Goal: Task Accomplishment & Management: Manage account settings

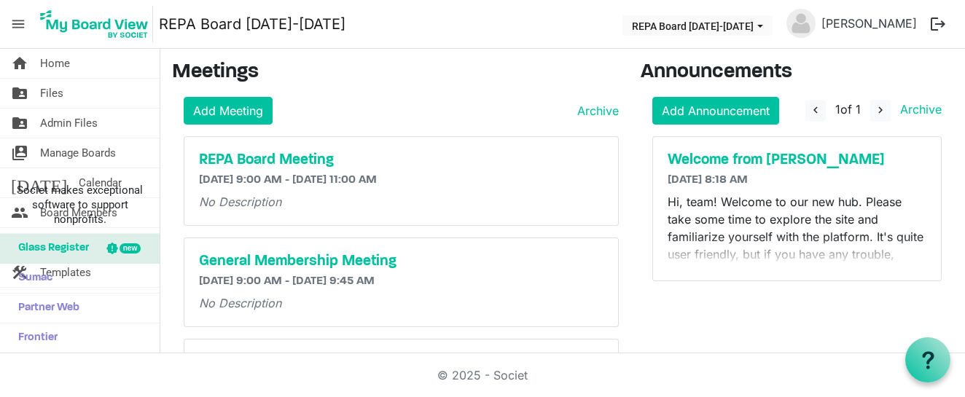
click at [20, 26] on span "menu" at bounding box center [18, 24] width 28 height 28
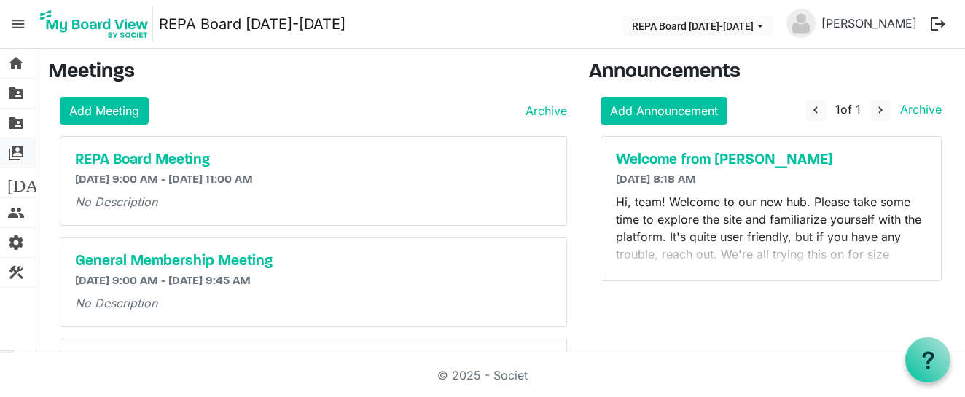
click at [16, 155] on span "switch_account" at bounding box center [15, 152] width 17 height 29
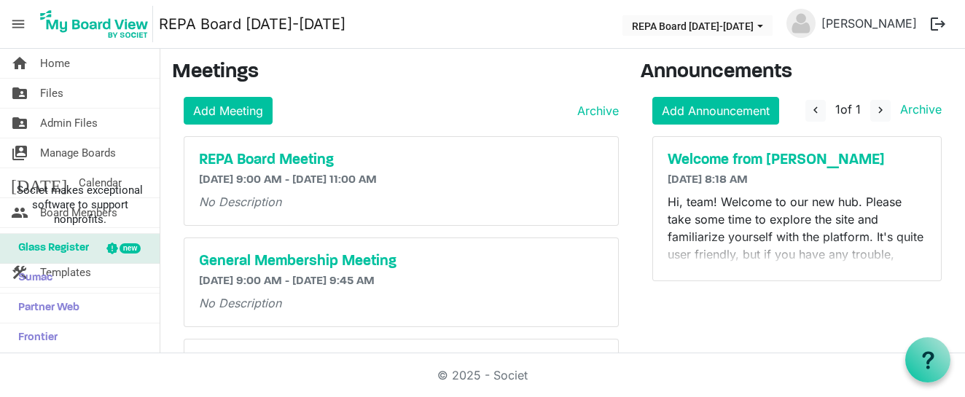
click at [19, 22] on span "menu" at bounding box center [18, 24] width 28 height 28
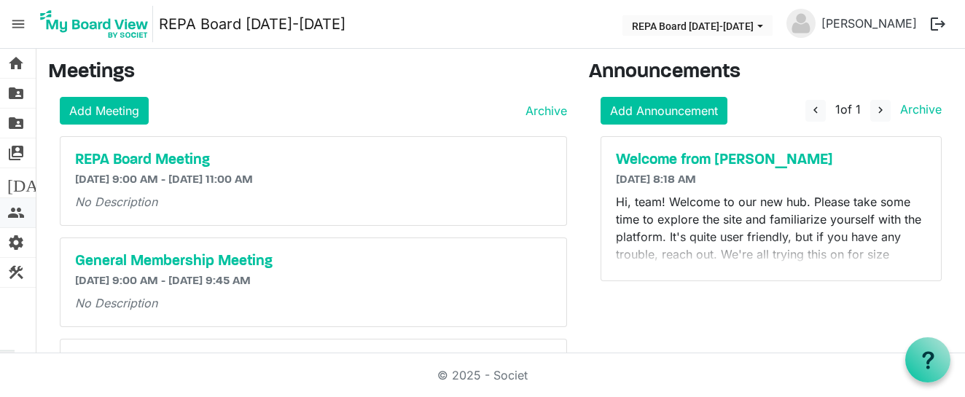
click at [15, 212] on span "people" at bounding box center [15, 212] width 17 height 29
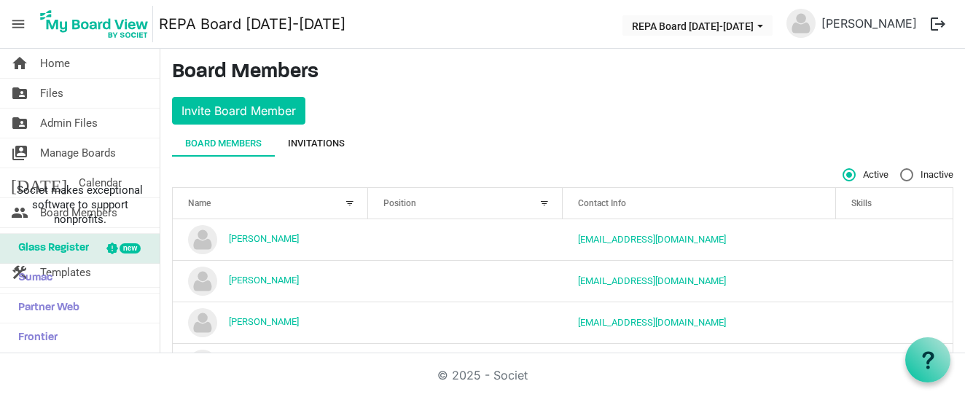
click at [327, 149] on div "Invitations" at bounding box center [316, 143] width 57 height 15
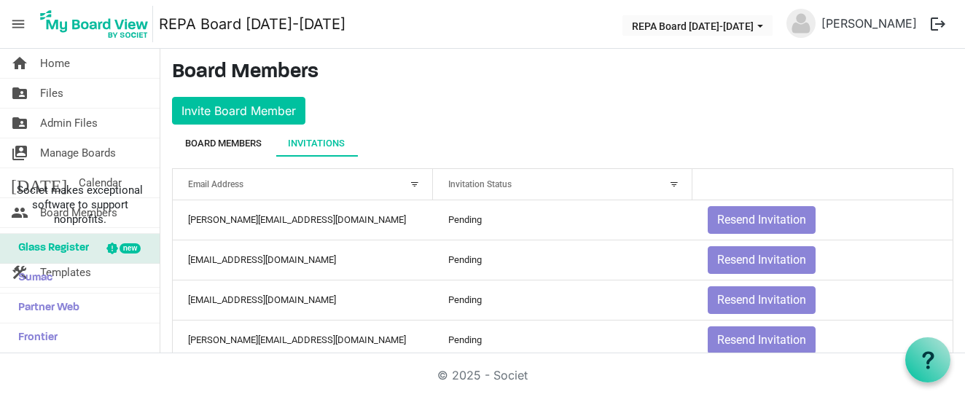
click at [251, 148] on div "Board Members" at bounding box center [223, 143] width 77 height 15
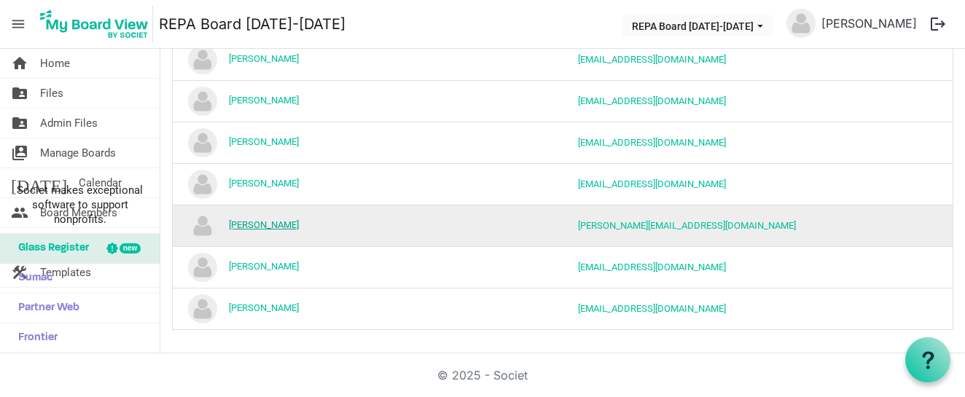
click at [290, 222] on link "[PERSON_NAME]" at bounding box center [264, 224] width 70 height 11
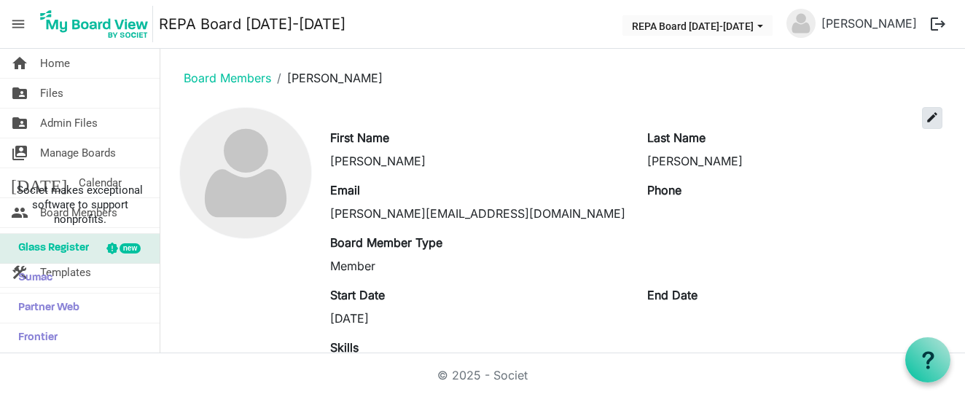
click at [927, 121] on span "edit" at bounding box center [931, 117] width 13 height 13
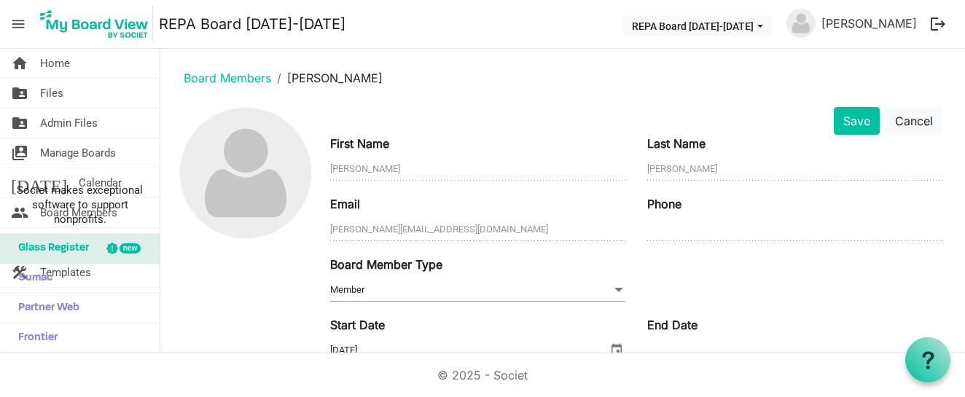
click at [536, 286] on span "Member Member" at bounding box center [477, 290] width 295 height 23
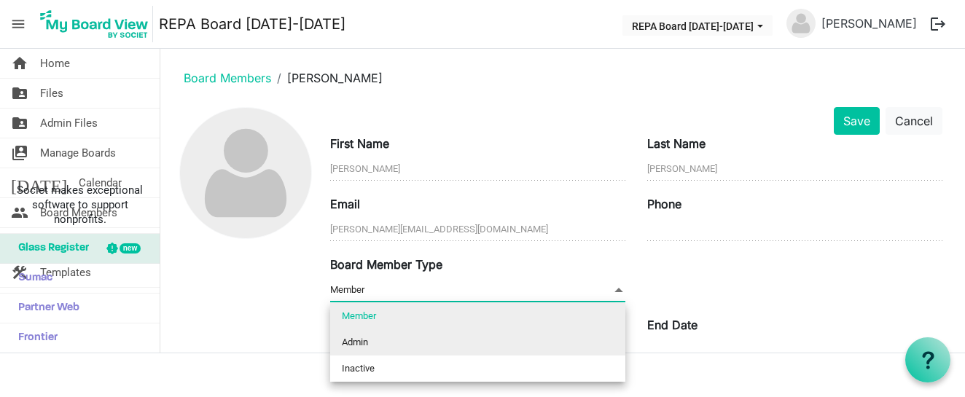
click at [498, 337] on li "Admin" at bounding box center [477, 342] width 295 height 26
type input "Admin"
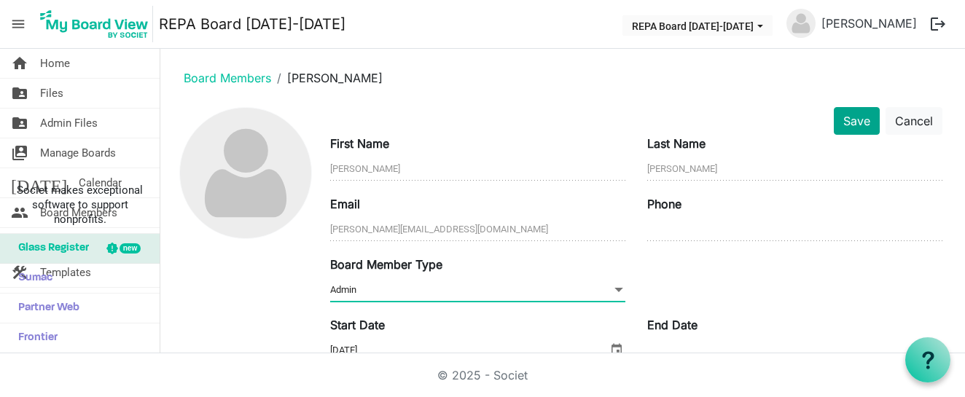
click at [855, 131] on button "Save" at bounding box center [857, 121] width 46 height 28
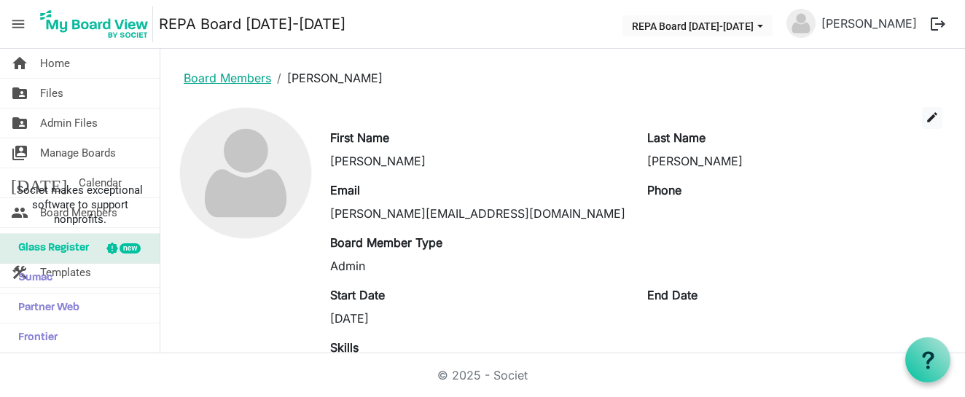
click at [254, 78] on link "Board Members" at bounding box center [227, 78] width 87 height 15
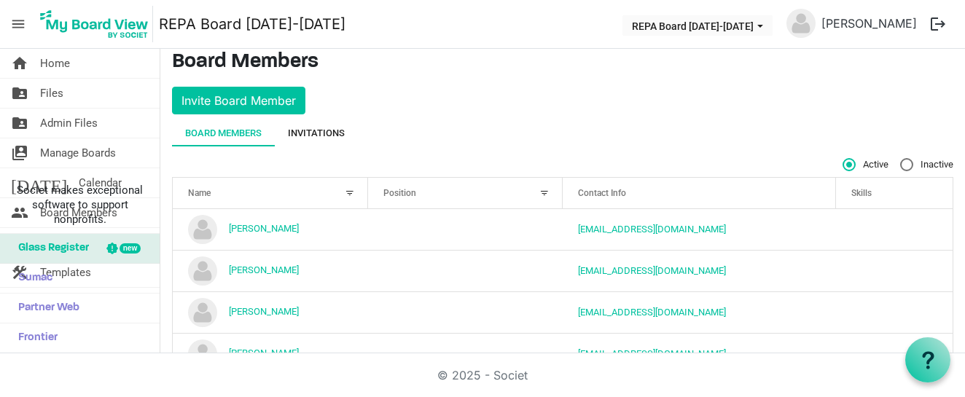
scroll to position [9, 0]
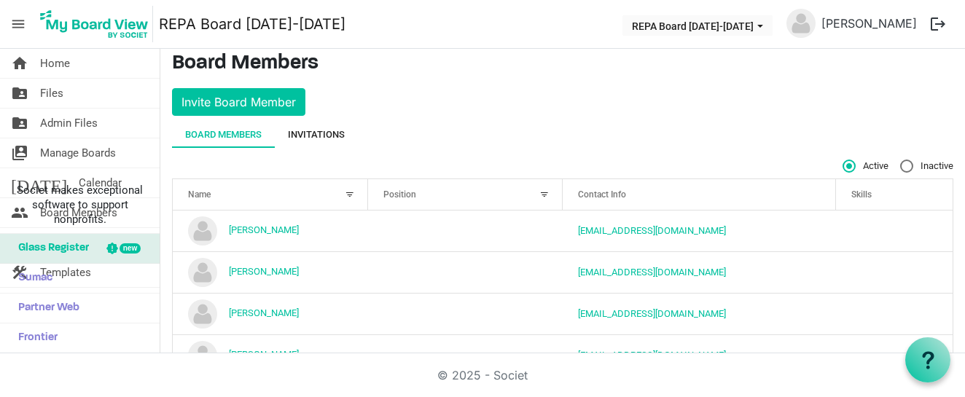
click at [339, 133] on div "Invitations" at bounding box center [316, 135] width 57 height 15
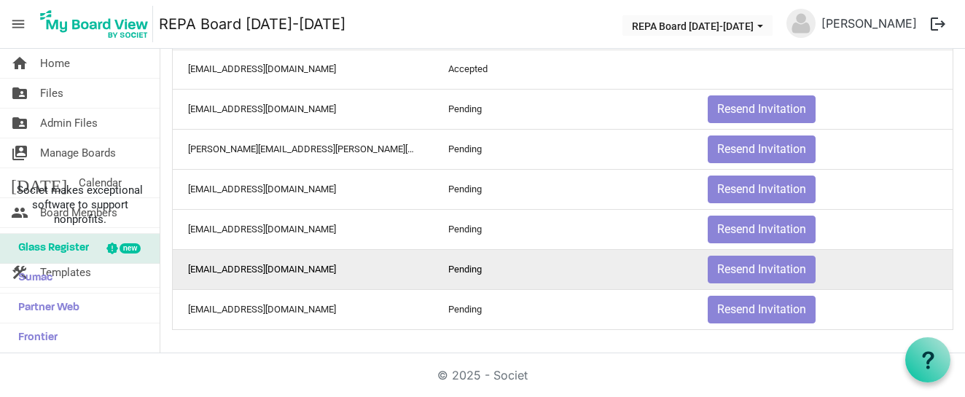
scroll to position [871, 0]
